Goal: Task Accomplishment & Management: Manage account settings

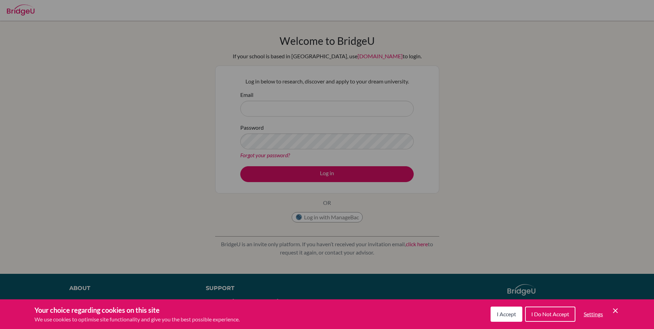
click at [377, 101] on div "Cookie Preferences" at bounding box center [327, 164] width 654 height 329
click at [505, 314] on span "I Accept" at bounding box center [506, 314] width 19 height 7
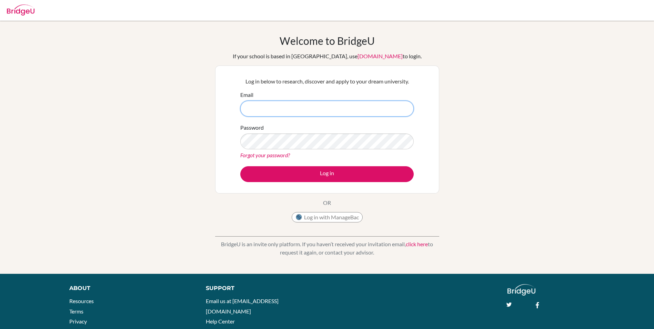
click at [351, 107] on input "Email" at bounding box center [326, 109] width 173 height 16
type input "[EMAIL_ADDRESS][DOMAIN_NAME]"
click at [240, 166] on button "Log in" at bounding box center [326, 174] width 173 height 16
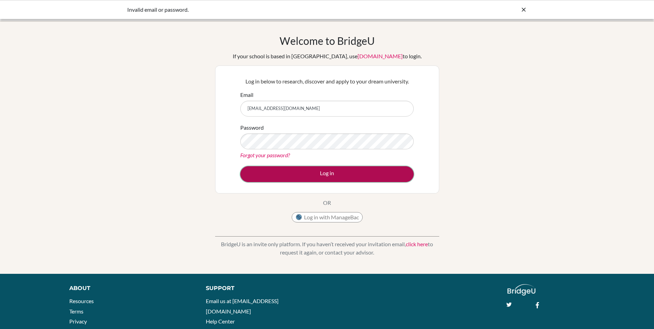
click at [364, 168] on button "Log in" at bounding box center [326, 174] width 173 height 16
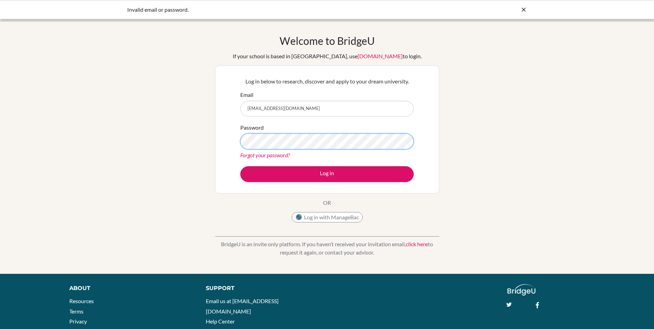
click at [240, 166] on button "Log in" at bounding box center [326, 174] width 173 height 16
click at [288, 206] on div "Welcome to [GEOGRAPHIC_DATA] If your school is based in [GEOGRAPHIC_DATA], use …" at bounding box center [327, 129] width 224 height 191
click at [240, 166] on button "Log in" at bounding box center [326, 174] width 173 height 16
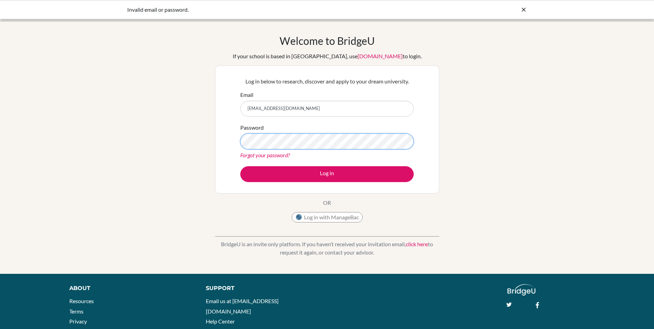
click at [240, 166] on button "Log in" at bounding box center [326, 174] width 173 height 16
click at [188, 141] on div "Welcome to [GEOGRAPHIC_DATA] If your school is based in [GEOGRAPHIC_DATA], use …" at bounding box center [327, 147] width 654 height 226
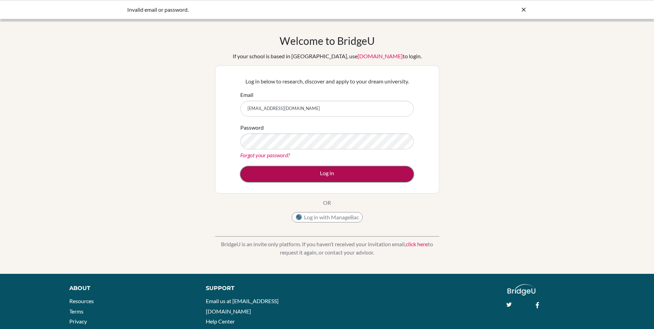
click at [371, 173] on button "Log in" at bounding box center [326, 174] width 173 height 16
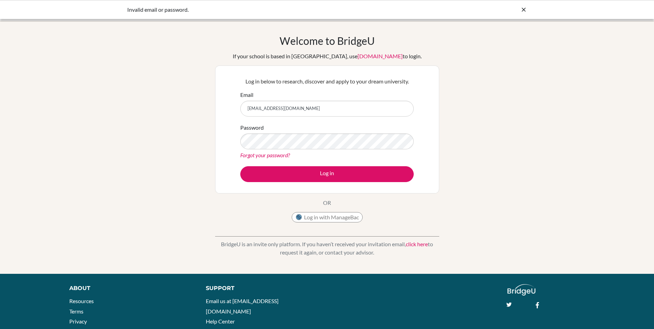
click at [523, 9] on icon at bounding box center [523, 9] width 7 height 7
click at [343, 153] on div "Forgot your password?" at bounding box center [326, 155] width 173 height 8
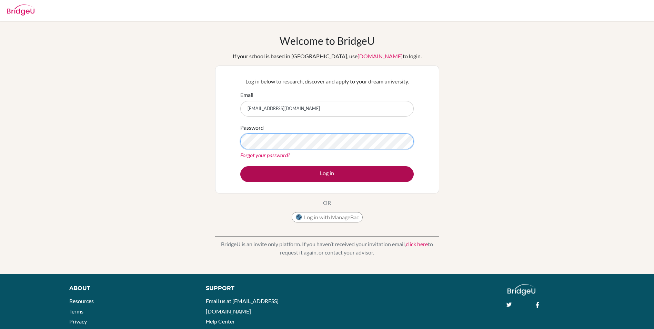
click at [240, 166] on button "Log in" at bounding box center [326, 174] width 173 height 16
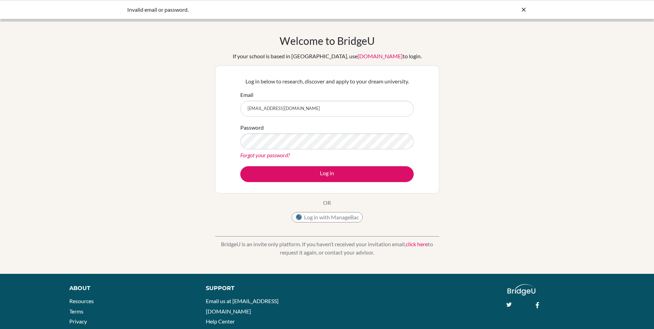
click at [272, 154] on link "Forgot your password?" at bounding box center [265, 155] width 50 height 7
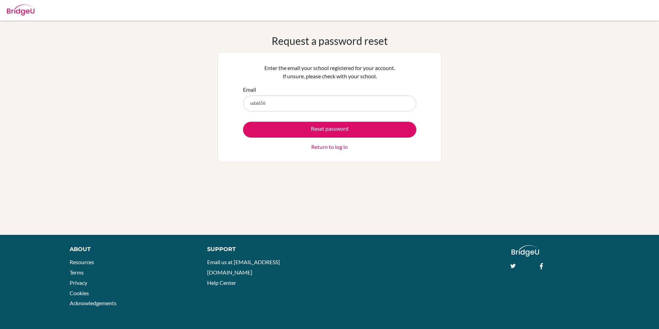
type input "[EMAIL_ADDRESS][DOMAIN_NAME]"
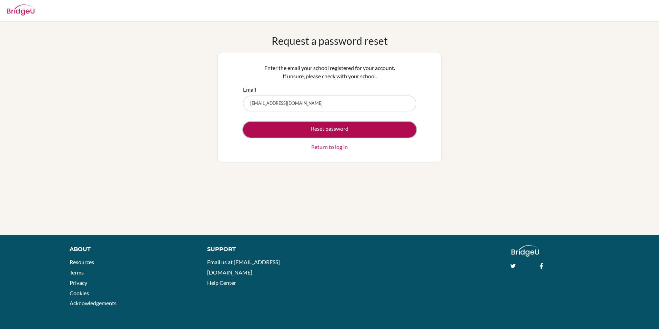
click at [308, 128] on button "Reset password" at bounding box center [329, 130] width 173 height 16
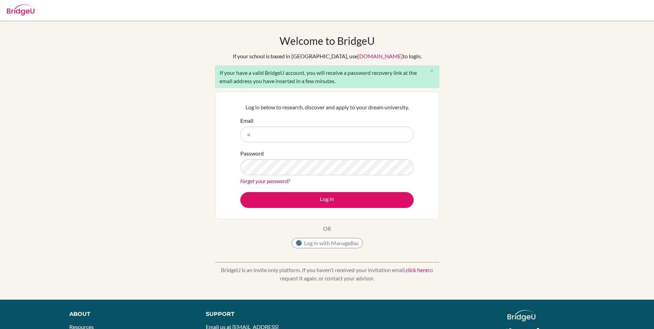
type input "[EMAIL_ADDRESS][DOMAIN_NAME]"
click at [240, 192] on button "Log in" at bounding box center [326, 200] width 173 height 16
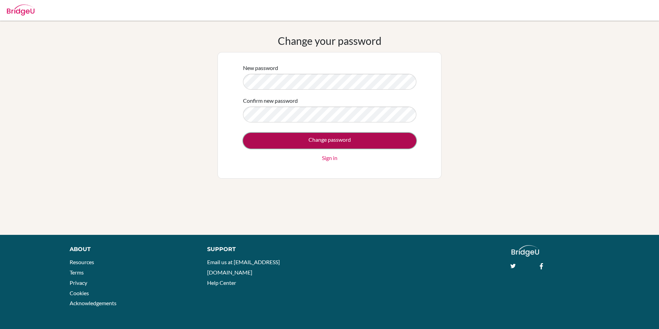
click at [333, 141] on input "Change password" at bounding box center [329, 141] width 173 height 16
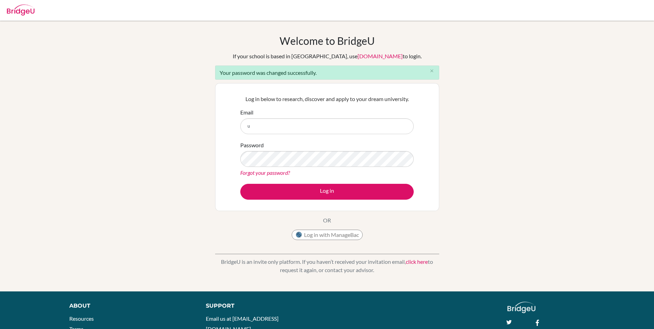
type input "[EMAIL_ADDRESS][DOMAIN_NAME]"
click at [240, 184] on button "Log in" at bounding box center [326, 192] width 173 height 16
